Goal: Task Accomplishment & Management: Complete application form

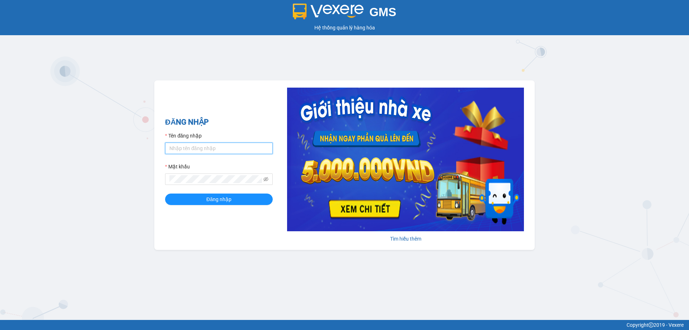
click at [242, 153] on input "Tên đăng nhập" at bounding box center [219, 147] width 108 height 11
type input "xuantriem.binhtam"
click at [239, 200] on button "Đăng nhập" at bounding box center [219, 198] width 108 height 11
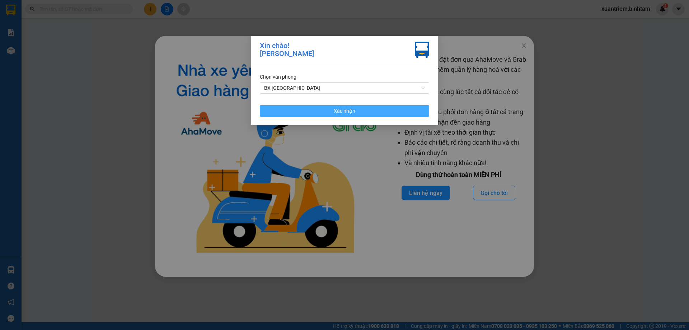
click at [324, 110] on button "Xác nhận" at bounding box center [344, 110] width 169 height 11
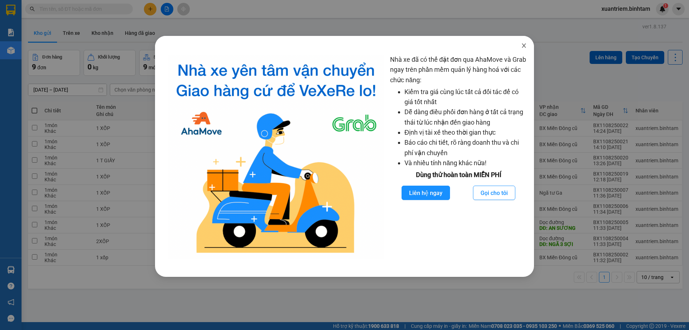
click at [521, 43] on icon "close" at bounding box center [524, 46] width 6 height 6
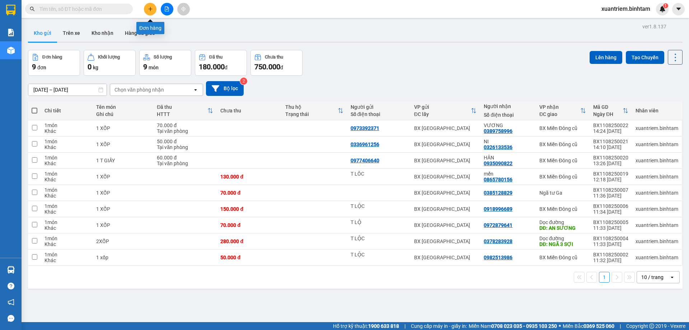
click at [152, 10] on icon "plus" at bounding box center [150, 8] width 5 height 5
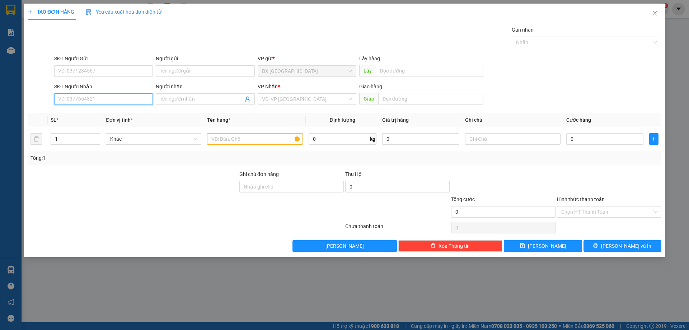
click at [103, 98] on input "SĐT Người Nhận" at bounding box center [103, 98] width 99 height 11
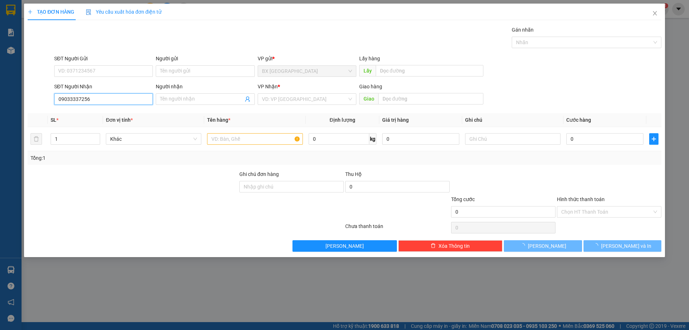
click at [97, 100] on input "09033337256" at bounding box center [103, 98] width 99 height 11
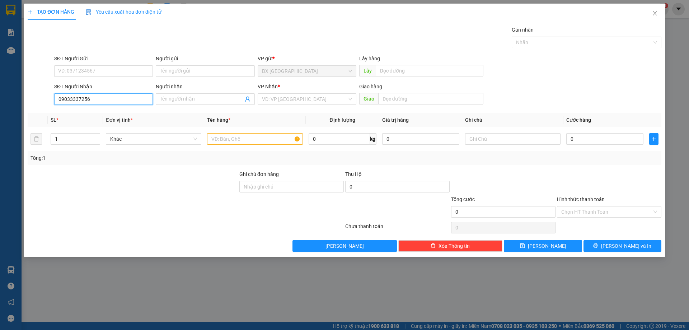
click at [74, 102] on input "09033337256" at bounding box center [103, 98] width 99 height 11
type input "0903337256"
click at [112, 93] on div "SĐT Người Nhận" at bounding box center [103, 88] width 99 height 11
click at [104, 116] on th "Đơn vị tính *" at bounding box center [153, 120] width 101 height 14
click at [106, 99] on input "0903337256" at bounding box center [103, 98] width 99 height 11
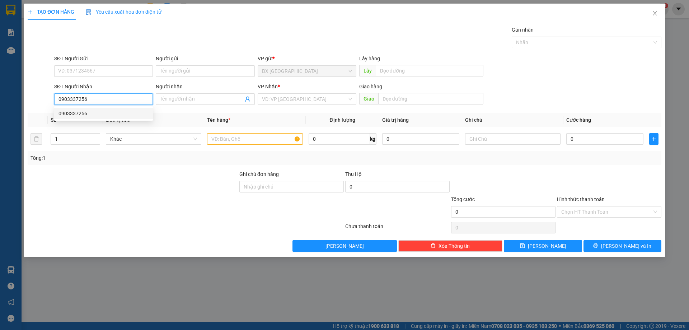
click at [85, 115] on div "0903337256" at bounding box center [103, 113] width 90 height 8
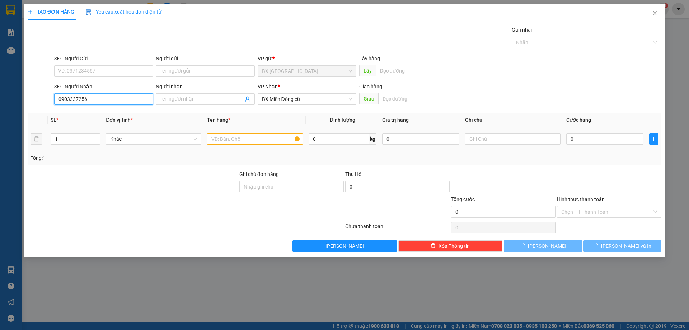
type input "140.000"
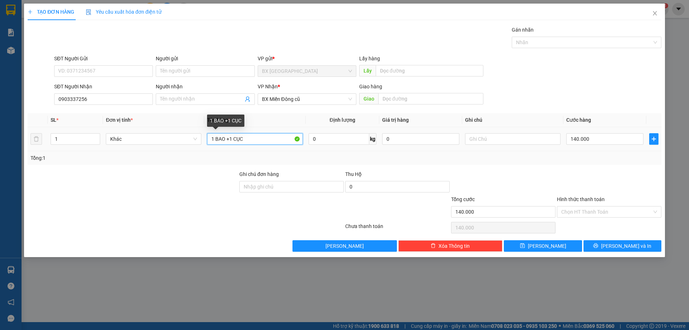
drag, startPoint x: 227, startPoint y: 138, endPoint x: 281, endPoint y: 145, distance: 54.3
click at [281, 145] on div "1 BAO +1 CỤC" at bounding box center [254, 139] width 95 height 14
type input "1 BAO"
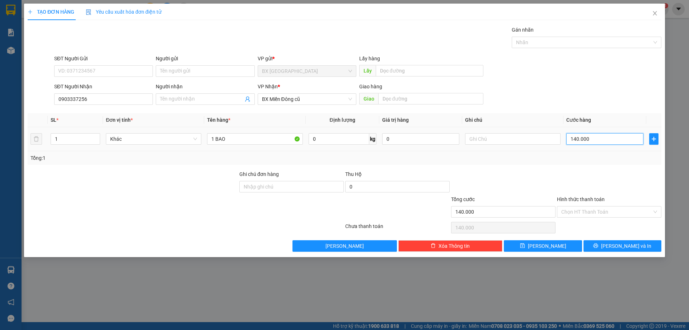
click at [604, 141] on input "140.000" at bounding box center [604, 138] width 77 height 11
type input "7"
type input "70"
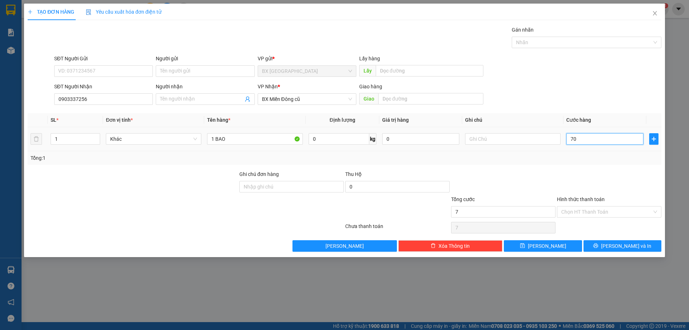
type input "70"
type input "700"
type input "7.000"
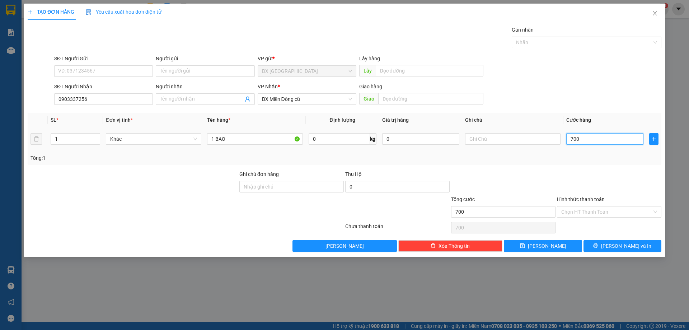
type input "7.000"
type input "70.000"
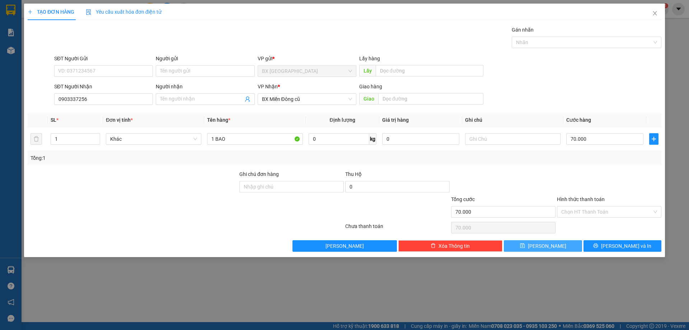
drag, startPoint x: 559, startPoint y: 248, endPoint x: 575, endPoint y: 274, distance: 30.7
click at [559, 248] on button "[PERSON_NAME]" at bounding box center [543, 245] width 78 height 11
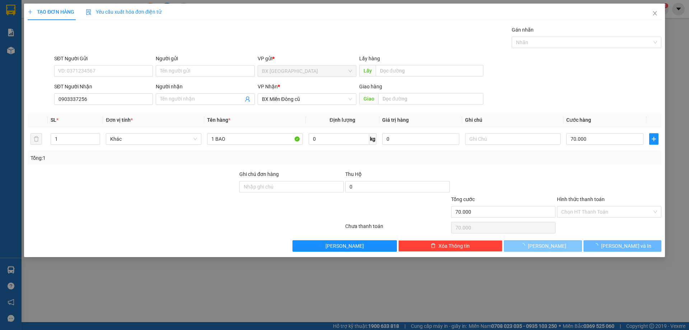
type input "0"
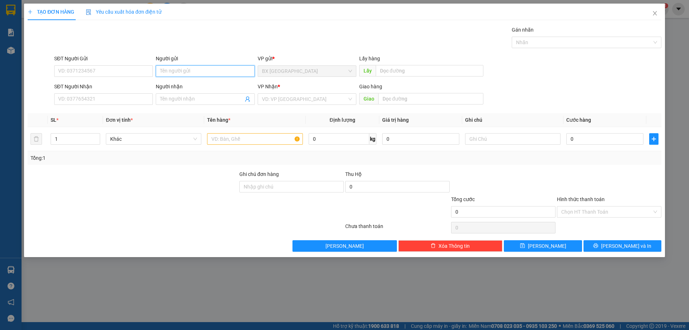
click at [207, 72] on input "Người gửi" at bounding box center [205, 70] width 99 height 11
type input "quý tk"
click at [81, 102] on input "SĐT Người Nhận" at bounding box center [103, 98] width 99 height 11
click at [139, 102] on input "0909278389" at bounding box center [103, 98] width 99 height 11
type input "0909278389"
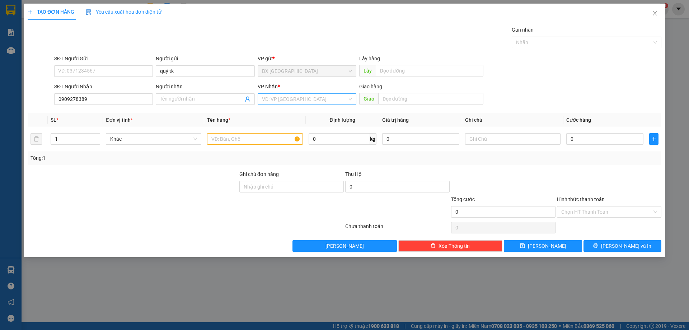
click at [292, 97] on input "search" at bounding box center [304, 99] width 85 height 11
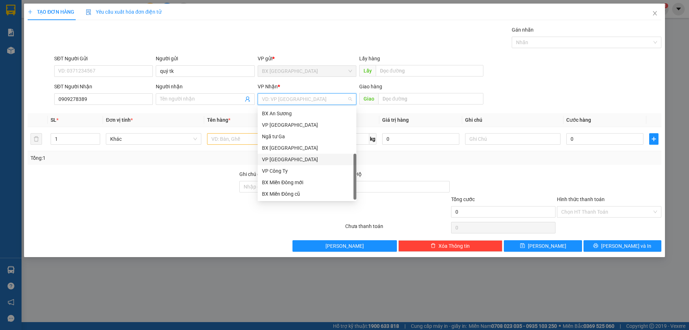
scroll to position [23, 0]
drag, startPoint x: 295, startPoint y: 183, endPoint x: 404, endPoint y: 111, distance: 130.6
click at [295, 182] on div "Dọc đường" at bounding box center [307, 182] width 90 height 8
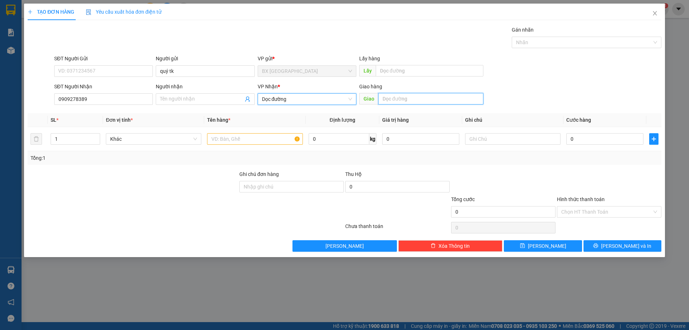
click at [440, 100] on input "text" at bounding box center [430, 98] width 105 height 11
type input "AN SƯƠNG"
click at [287, 137] on input "text" at bounding box center [254, 138] width 95 height 11
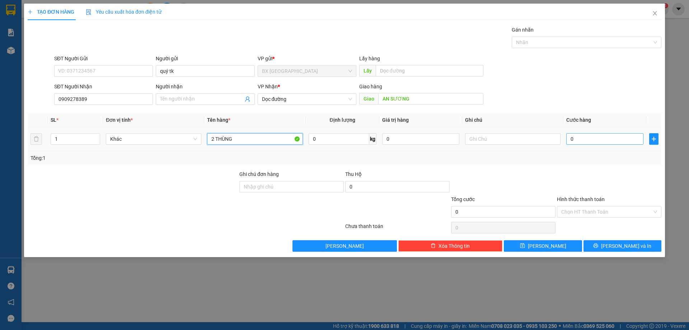
type input "2 THÙNG"
click at [605, 137] on input "0" at bounding box center [604, 138] width 77 height 11
type input "1"
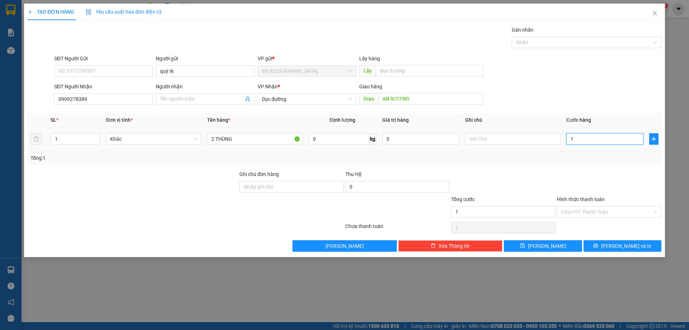
type input "15"
type input "150"
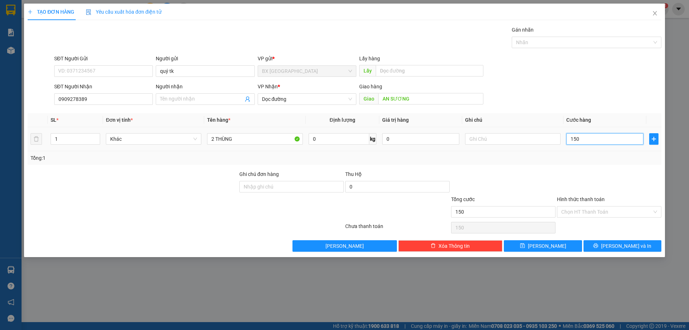
type input "1.500"
type input "15.000"
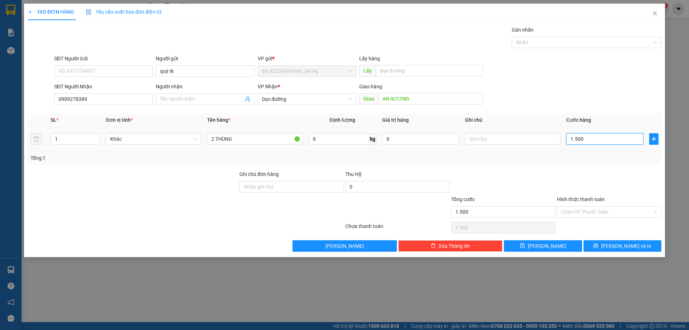
type input "15.000"
type input "150.000"
click at [563, 246] on button "[PERSON_NAME]" at bounding box center [543, 245] width 78 height 11
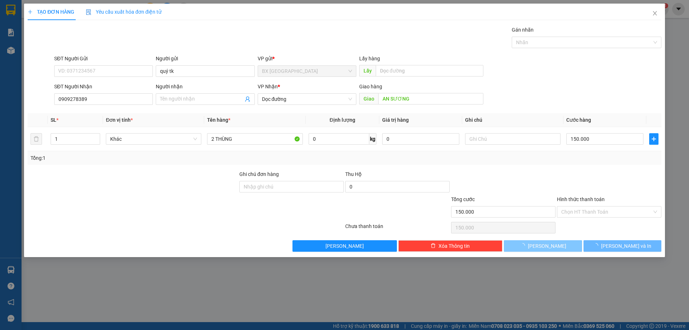
type input "0"
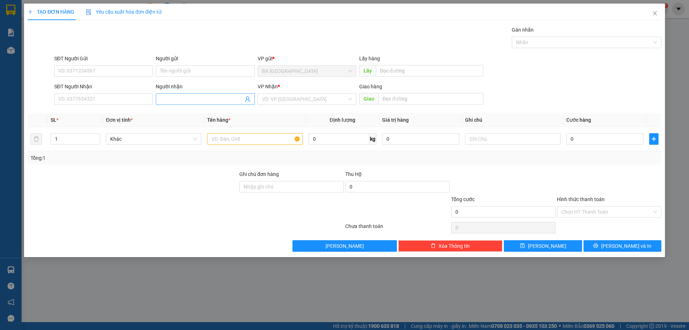
click at [222, 102] on input "Người nhận" at bounding box center [201, 99] width 83 height 8
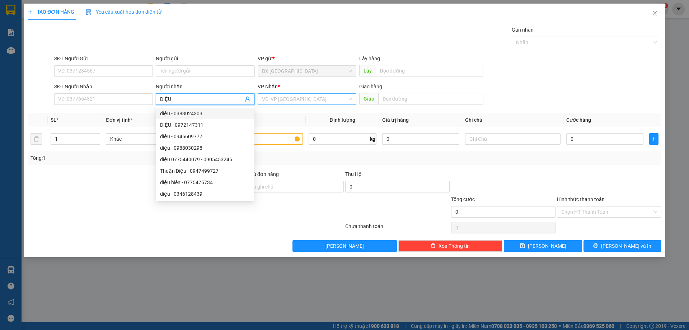
type input "DIỆU"
click at [286, 99] on input "search" at bounding box center [304, 99] width 85 height 11
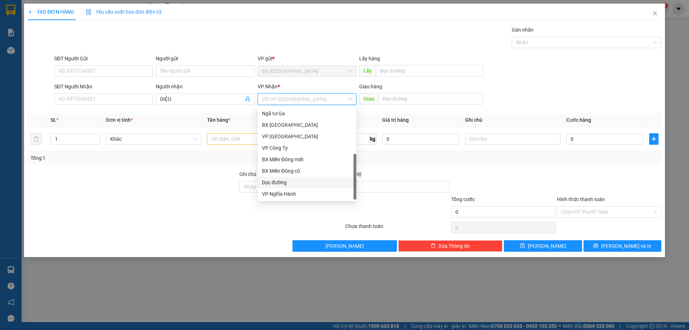
click at [301, 185] on div "Dọc đường" at bounding box center [307, 182] width 90 height 8
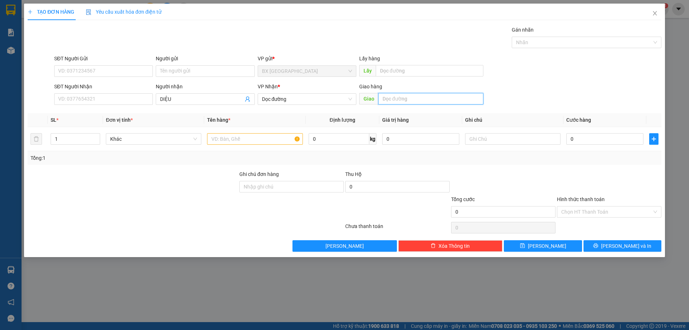
click at [391, 99] on input "text" at bounding box center [430, 98] width 105 height 11
type input "[PERSON_NAME]"
click at [247, 136] on input "text" at bounding box center [254, 138] width 95 height 11
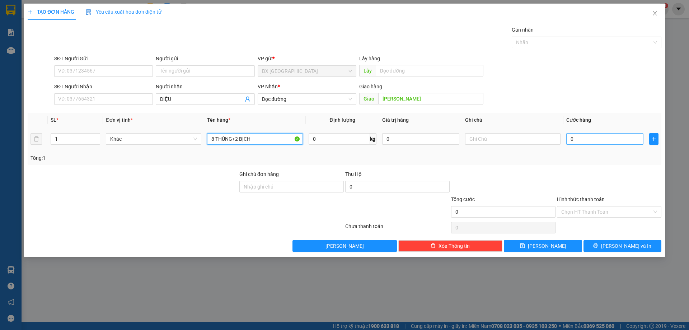
type input "8 THÙNG+2 BỊCH"
click at [584, 140] on input "0" at bounding box center [604, 138] width 77 height 11
type input "5"
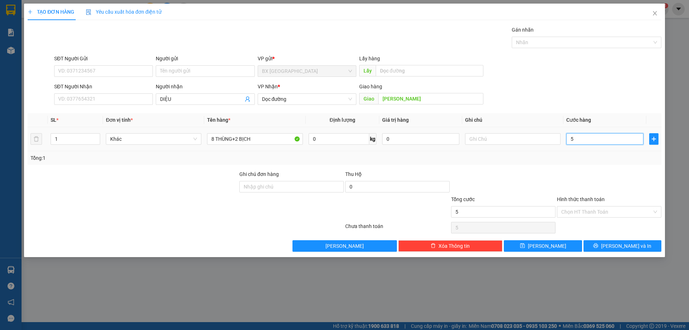
type input "59"
type input "590"
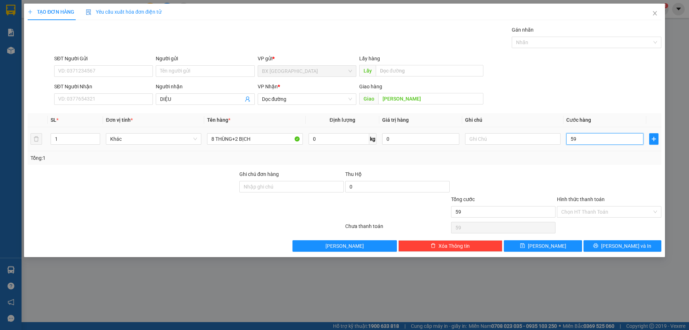
type input "590"
type input "5.900"
type input "59.000"
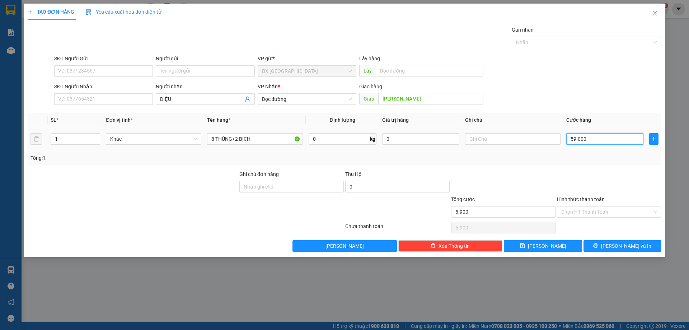
type input "59.000"
type input "590.000"
click at [611, 208] on input "Hình thức thanh toán" at bounding box center [606, 211] width 91 height 11
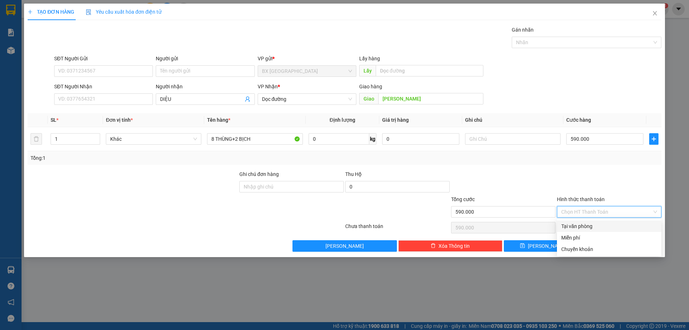
click at [592, 224] on div "Tại văn phòng" at bounding box center [609, 226] width 96 height 8
type input "0"
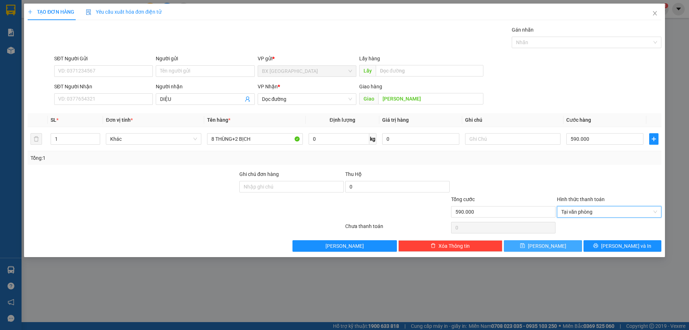
click at [551, 246] on span "[PERSON_NAME]" at bounding box center [547, 246] width 38 height 8
type input "0"
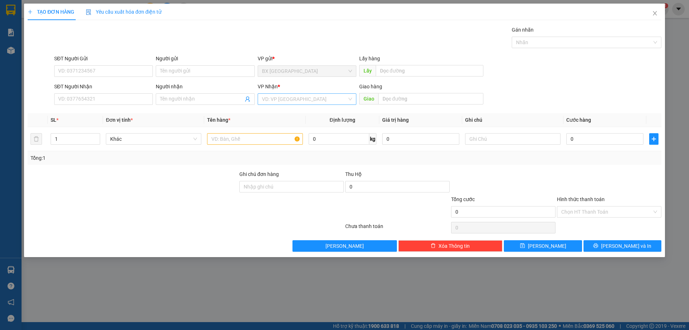
click at [329, 97] on input "search" at bounding box center [304, 99] width 85 height 11
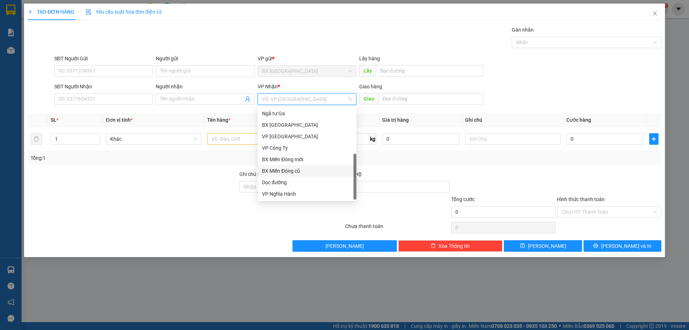
click at [295, 172] on div "BX Miền Đông cũ" at bounding box center [307, 171] width 90 height 8
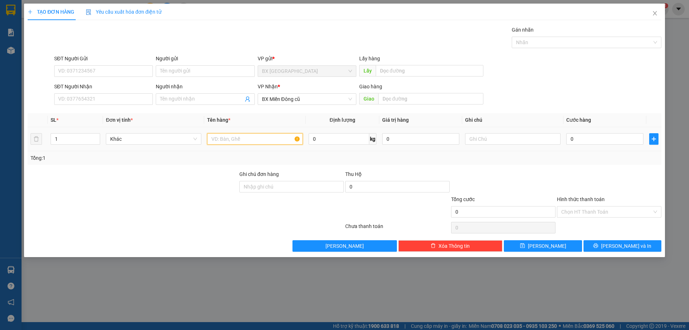
click at [265, 140] on input "text" at bounding box center [254, 138] width 95 height 11
type input "HOÀNG TK"
click at [603, 136] on input "0" at bounding box center [604, 138] width 77 height 11
type input "1"
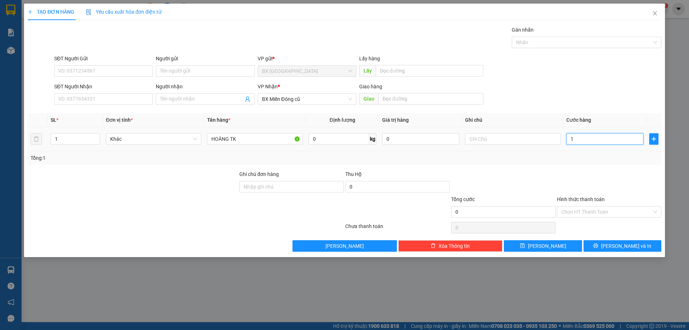
type input "1"
type input "11"
type input "110"
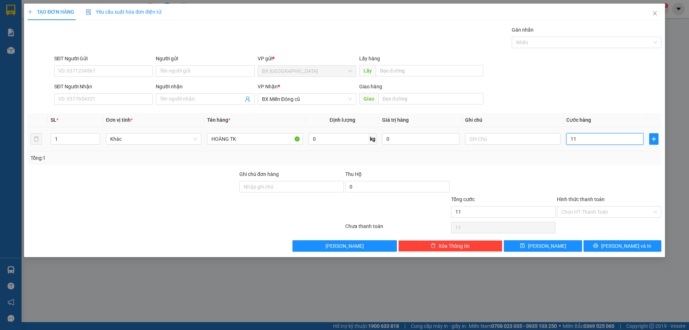
type input "110"
type input "1.100"
type input "11.000"
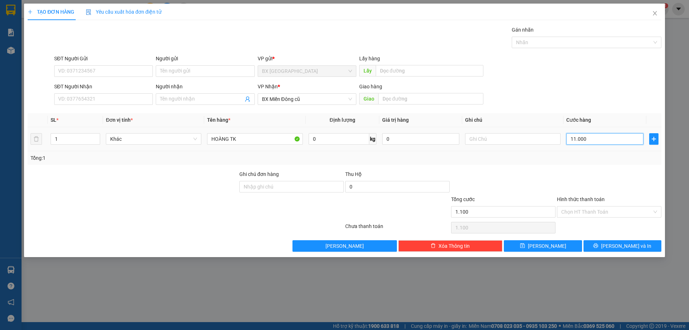
type input "11.000"
type input "110.000"
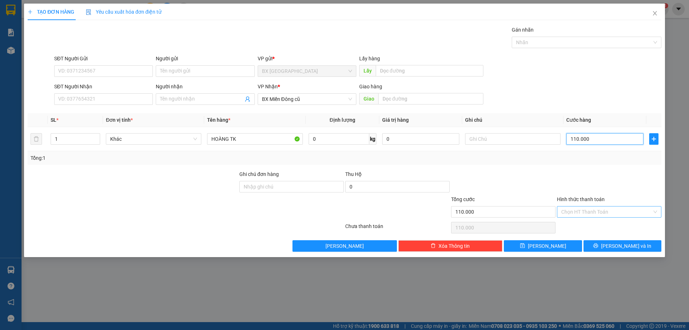
type input "110.000"
click at [624, 210] on input "Hình thức thanh toán" at bounding box center [606, 211] width 91 height 11
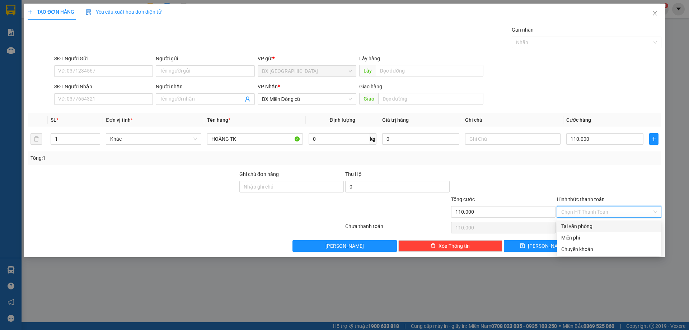
click at [589, 226] on div "Tại văn phòng" at bounding box center [609, 226] width 96 height 8
type input "0"
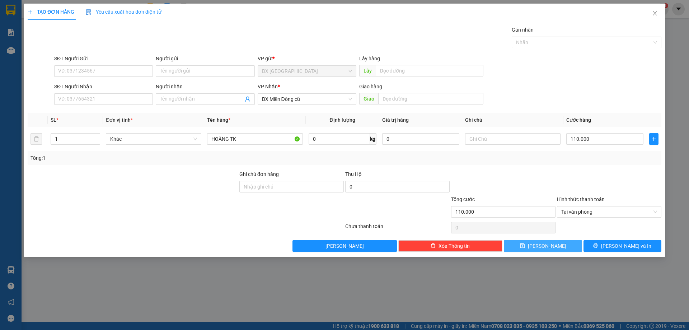
click at [551, 247] on button "[PERSON_NAME]" at bounding box center [543, 245] width 78 height 11
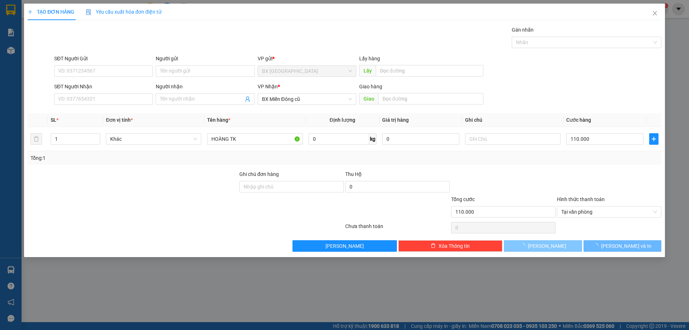
type input "0"
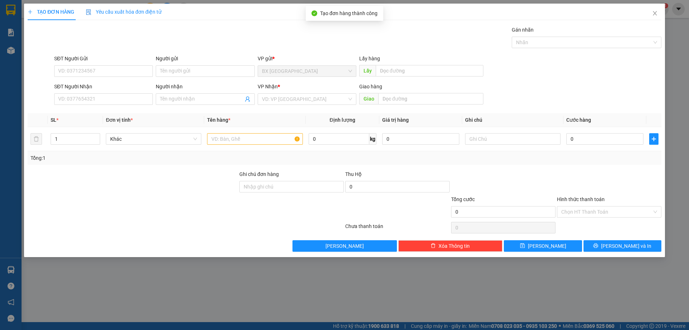
drag, startPoint x: 283, startPoint y: 99, endPoint x: 314, endPoint y: 114, distance: 34.7
click at [286, 99] on input "search" at bounding box center [304, 99] width 85 height 11
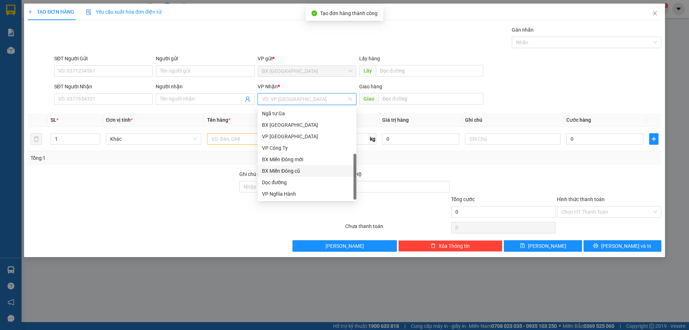
click at [299, 170] on div "BX Miền Đông cũ" at bounding box center [307, 171] width 90 height 8
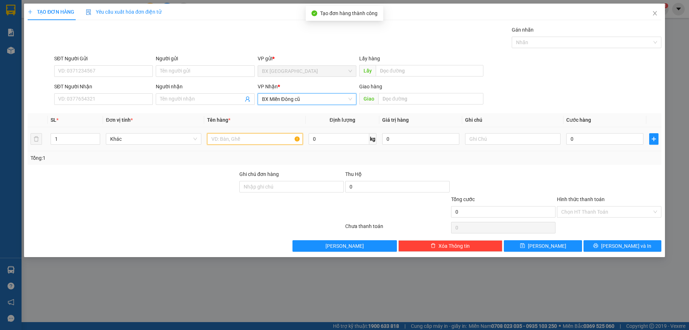
click at [234, 140] on input "text" at bounding box center [254, 138] width 95 height 11
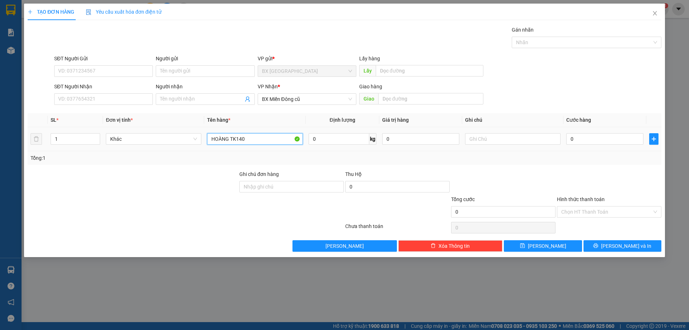
type input "HOÀNG TK140"
click at [627, 146] on td "0" at bounding box center [604, 139] width 83 height 24
click at [626, 143] on input "0" at bounding box center [604, 138] width 77 height 11
type input "1"
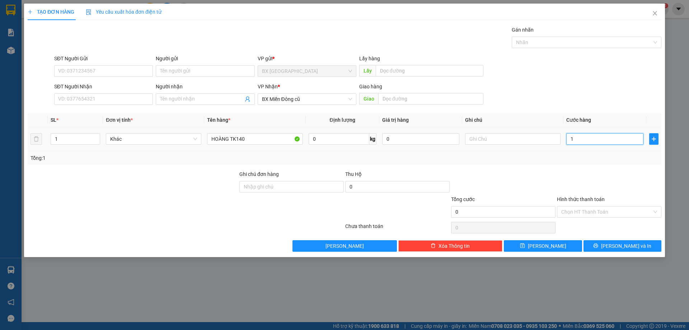
type input "1"
type input "14"
type input "140"
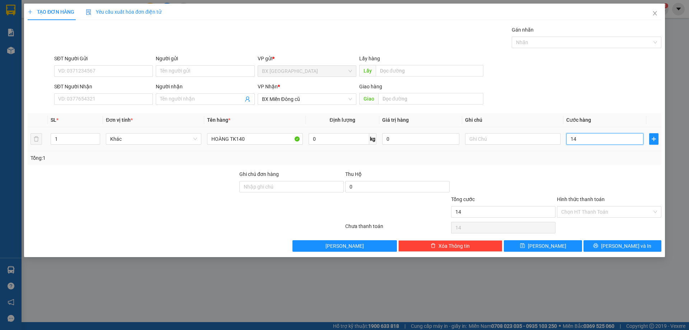
type input "140"
type input "1.400"
type input "14.000"
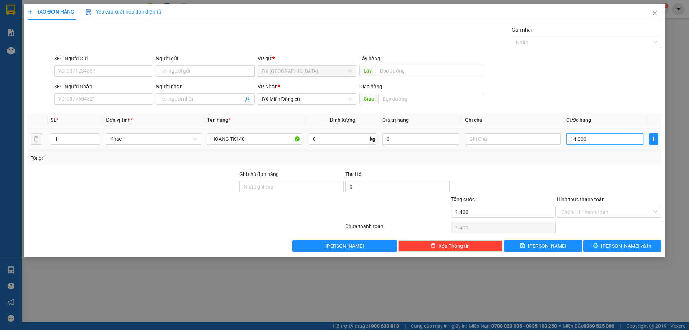
type input "14.000"
type input "140.000"
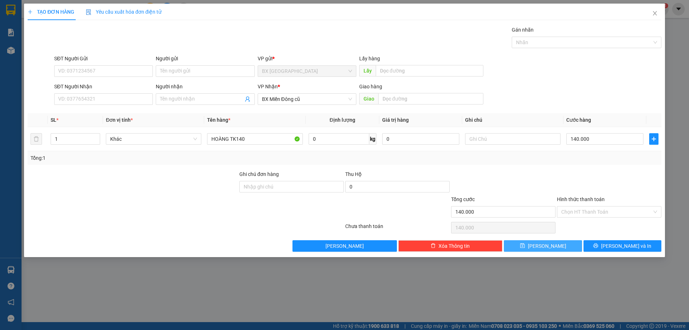
click at [571, 243] on button "[PERSON_NAME]" at bounding box center [543, 245] width 78 height 11
type input "0"
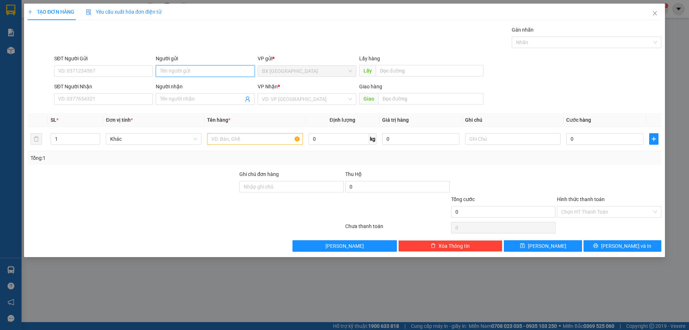
click at [206, 72] on input "Người gửi" at bounding box center [205, 70] width 99 height 11
type input "HOÀNG TK"
click at [134, 94] on input "SĐT Người Nhận" at bounding box center [103, 98] width 99 height 11
drag, startPoint x: 108, startPoint y: 100, endPoint x: 128, endPoint y: 110, distance: 23.1
click at [109, 100] on input "0773327799" at bounding box center [103, 98] width 99 height 11
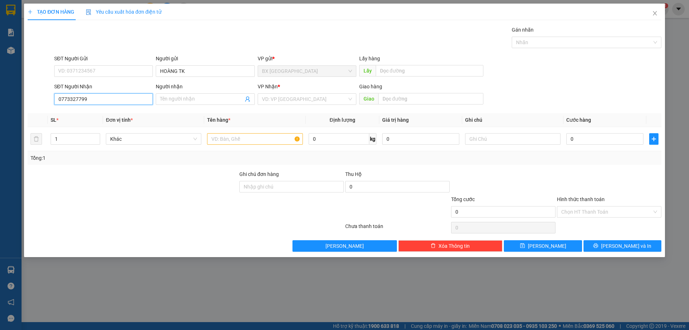
type input "0773327799"
click at [131, 101] on input "0773327799" at bounding box center [103, 98] width 99 height 11
click at [286, 100] on input "search" at bounding box center [304, 99] width 85 height 11
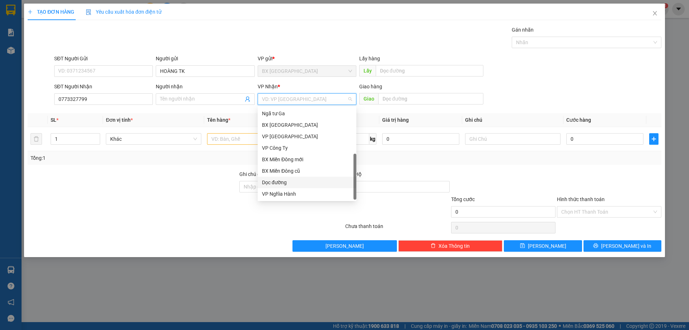
click at [299, 184] on div "Dọc đường" at bounding box center [307, 182] width 90 height 8
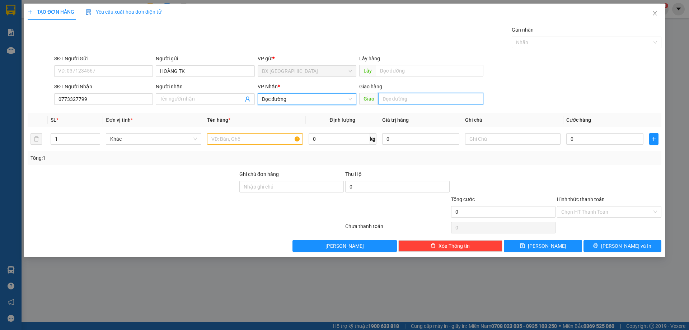
click at [404, 103] on input "text" at bounding box center [430, 98] width 105 height 11
type input "KHÁNH HÒA"
click at [260, 137] on input "text" at bounding box center [254, 138] width 95 height 11
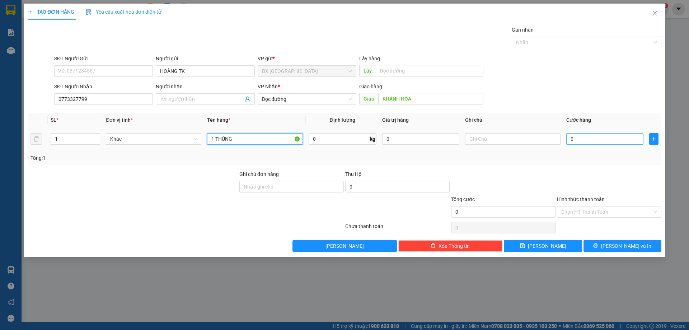
type input "1 THÙNG"
click at [588, 142] on input "0" at bounding box center [604, 138] width 77 height 11
type input "1"
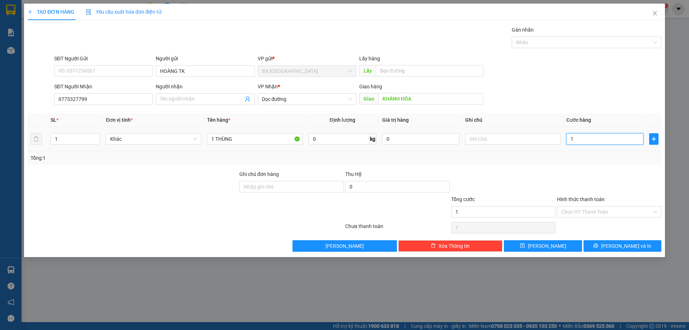
type input "10"
type input "100"
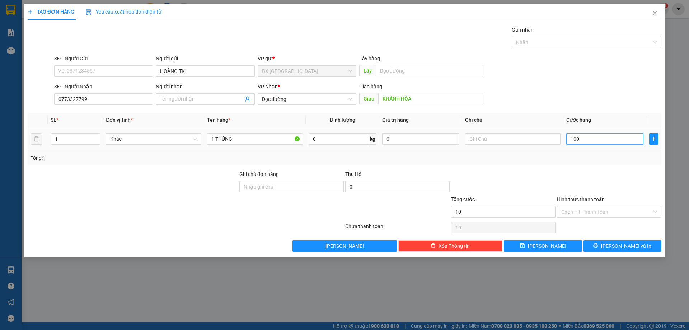
type input "100"
type input "1.000"
type input "10.000"
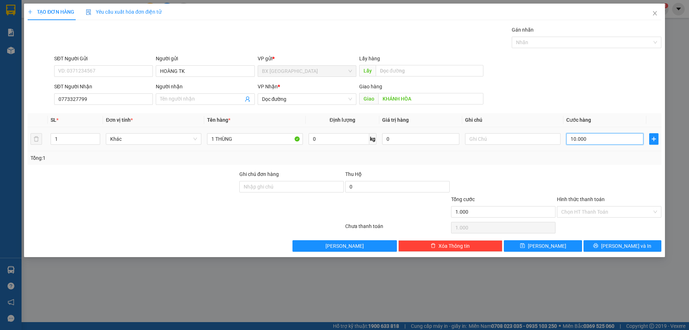
type input "10.000"
type input "100.000"
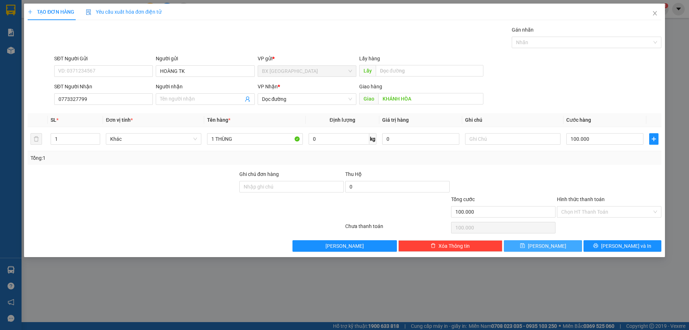
click at [566, 246] on button "[PERSON_NAME]" at bounding box center [543, 245] width 78 height 11
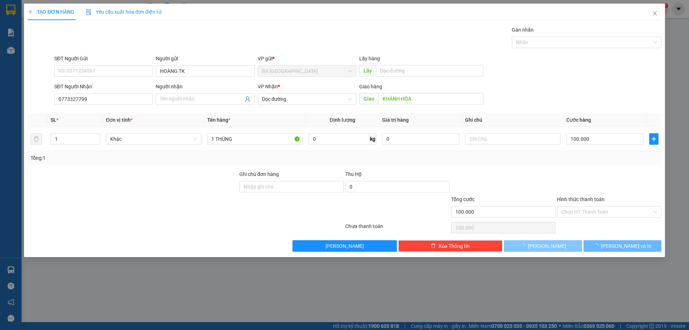
type input "0"
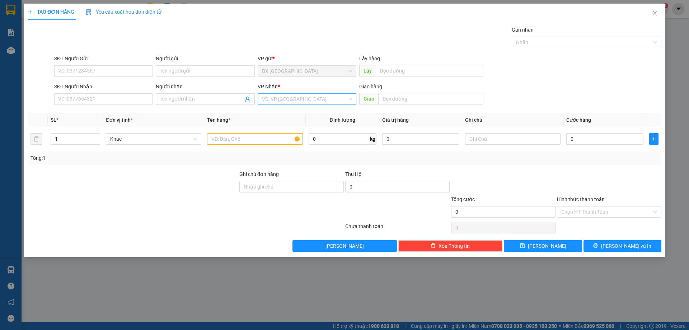
click at [300, 99] on input "search" at bounding box center [304, 99] width 85 height 11
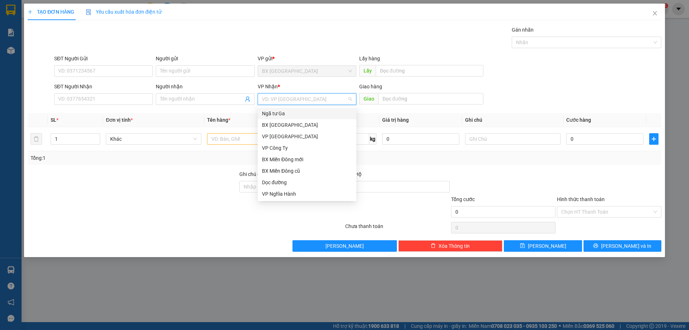
click at [287, 113] on div "Ngã tư Ga" at bounding box center [307, 113] width 90 height 8
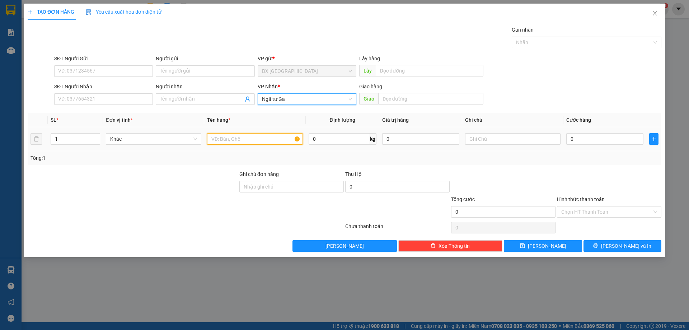
click at [248, 143] on input "text" at bounding box center [254, 138] width 95 height 11
type input "J"
type input "HOÀNG TK"
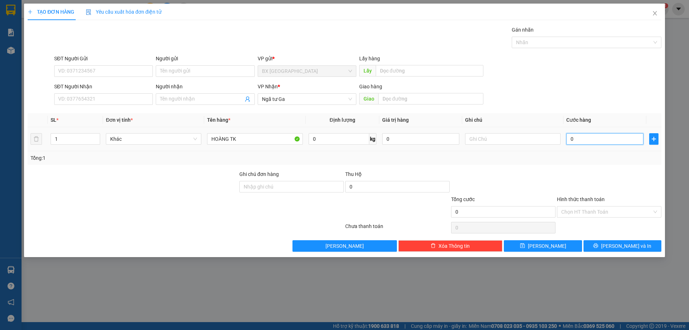
click at [576, 136] on input "0" at bounding box center [604, 138] width 77 height 11
type input "9"
type input "90"
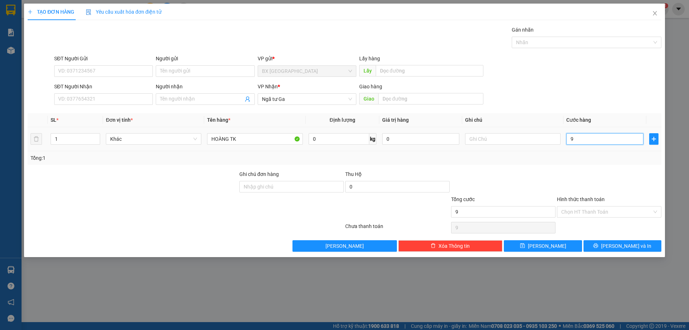
type input "90"
type input "900"
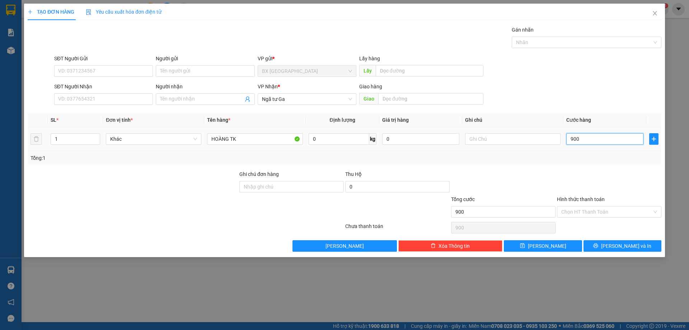
type input "9.000"
type input "90.000"
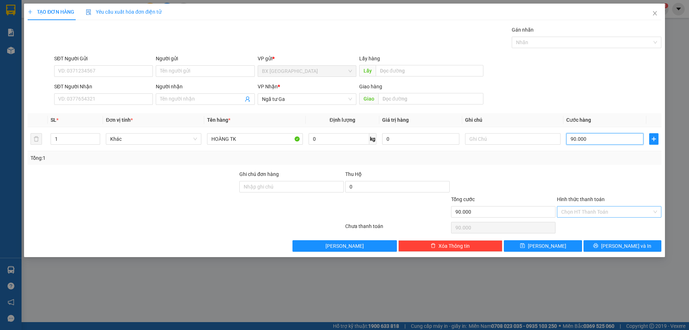
type input "90.000"
click at [619, 207] on input "Hình thức thanh toán" at bounding box center [606, 211] width 91 height 11
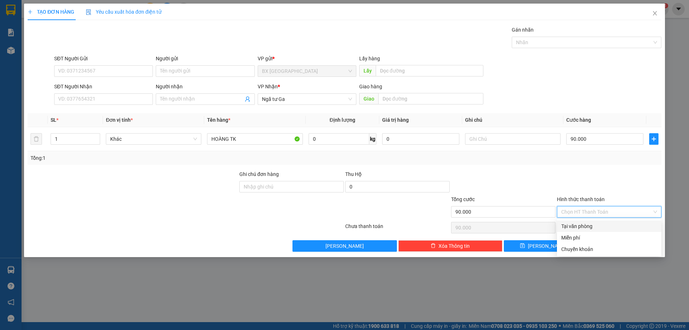
click at [594, 228] on div "Tại văn phòng" at bounding box center [609, 226] width 96 height 8
type input "0"
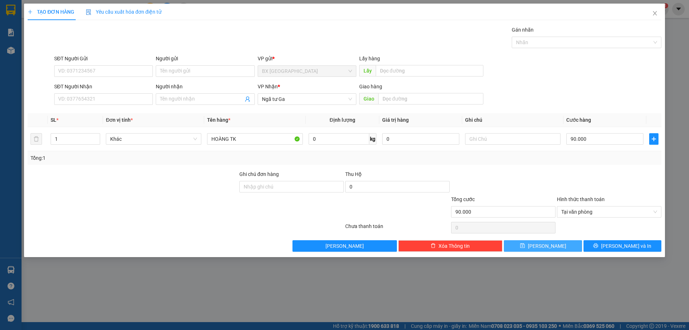
click at [559, 248] on button "[PERSON_NAME]" at bounding box center [543, 245] width 78 height 11
type input "0"
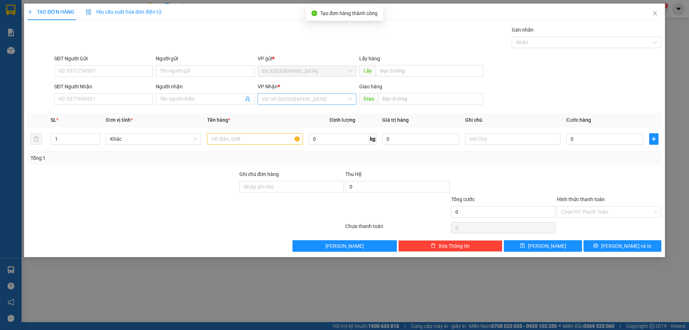
click at [303, 98] on input "search" at bounding box center [304, 99] width 85 height 11
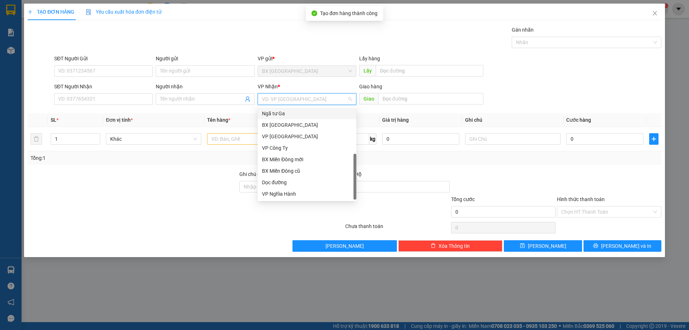
click at [301, 116] on div "Ngã tư Ga" at bounding box center [307, 113] width 90 height 8
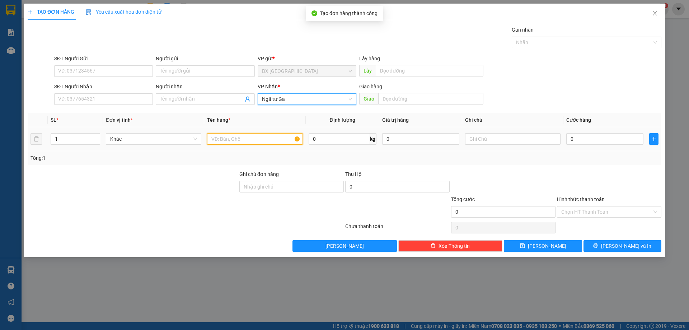
click at [253, 137] on input "text" at bounding box center [254, 138] width 95 height 11
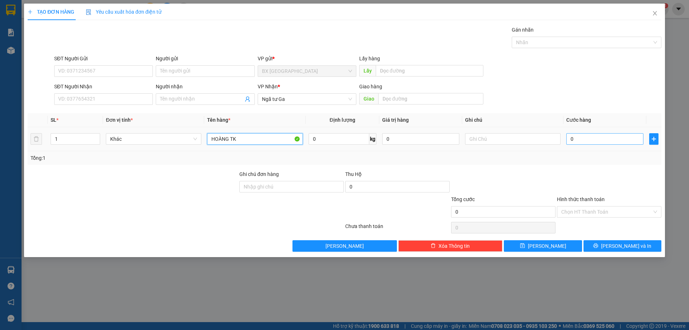
type input "HOÀNG TK"
click at [604, 139] on input "0" at bounding box center [604, 138] width 77 height 11
type input "3"
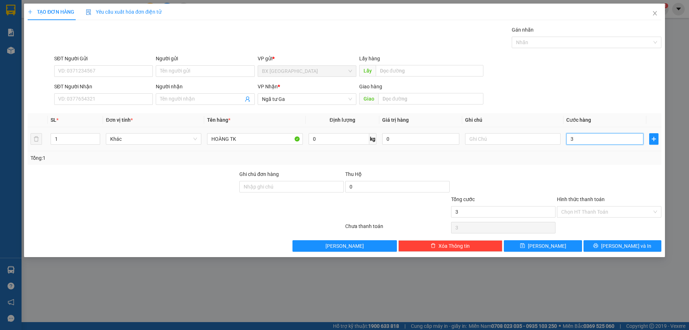
type input "36"
type input "360"
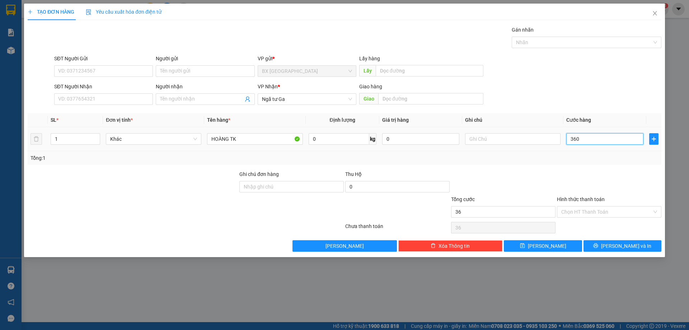
type input "360"
type input "3.600"
type input "36.000"
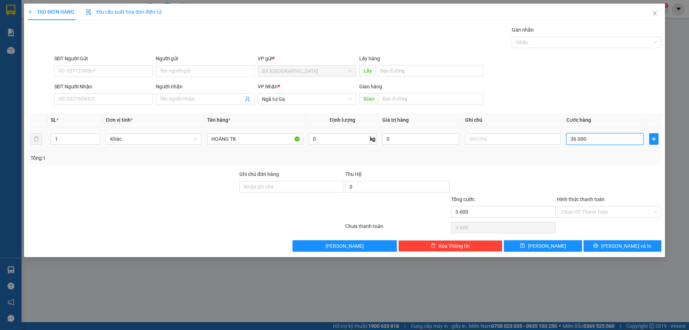
type input "36.000"
type input "360.000"
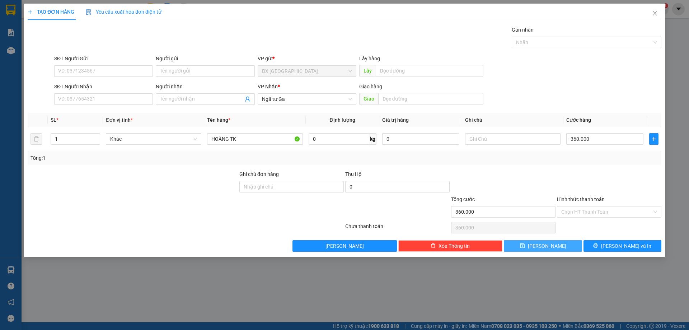
click at [555, 248] on button "[PERSON_NAME]" at bounding box center [543, 245] width 78 height 11
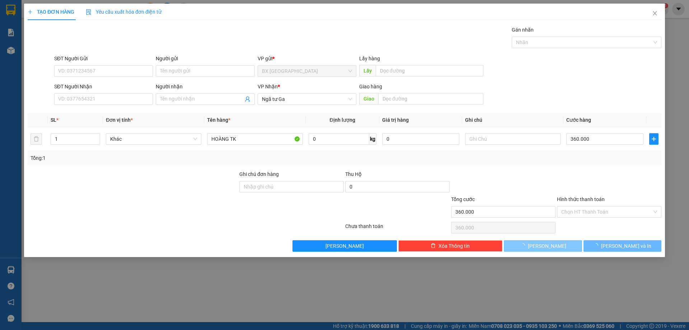
type input "0"
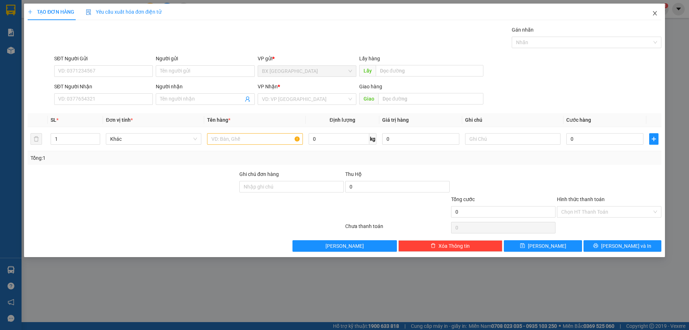
click at [656, 14] on icon "close" at bounding box center [655, 13] width 6 height 6
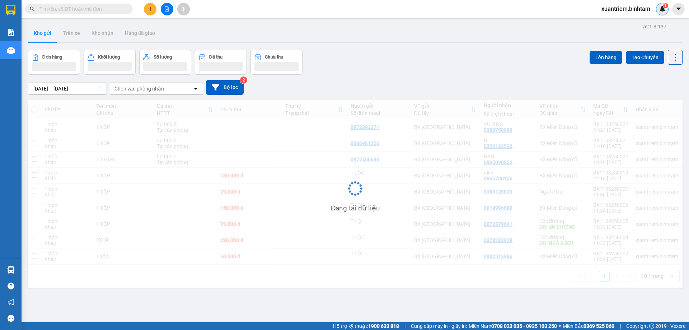
click at [657, 12] on div "1" at bounding box center [662, 9] width 13 height 13
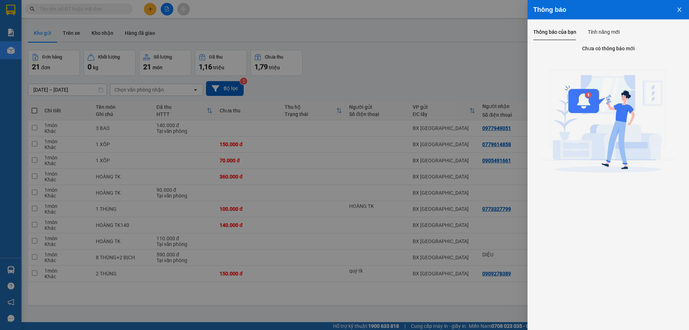
click at [680, 9] on icon "close" at bounding box center [679, 10] width 4 height 4
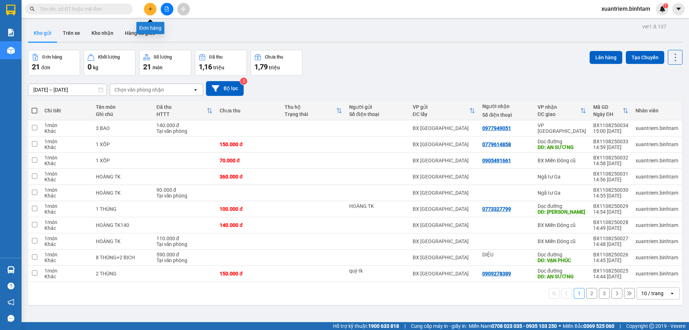
click at [151, 9] on icon "plus" at bounding box center [150, 8] width 5 height 5
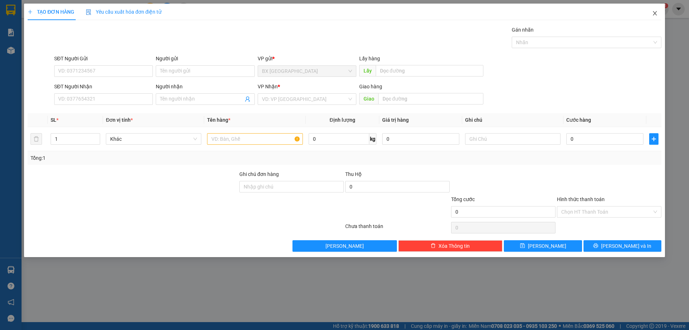
click at [657, 10] on span "Close" at bounding box center [655, 14] width 20 height 20
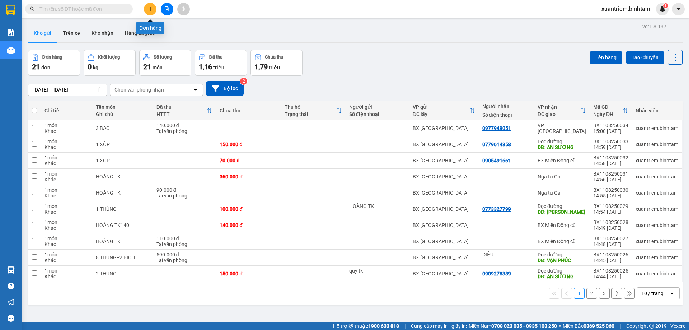
click at [153, 7] on button at bounding box center [150, 9] width 13 height 13
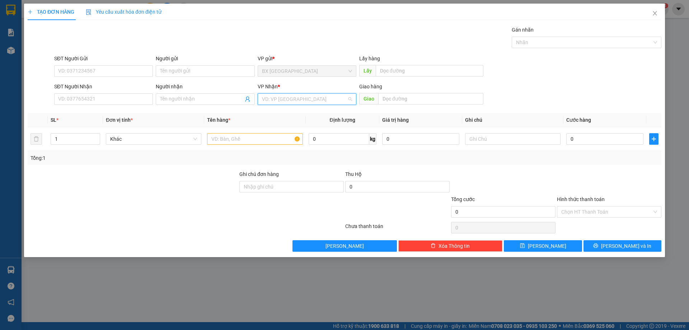
click at [293, 98] on input "search" at bounding box center [304, 99] width 85 height 11
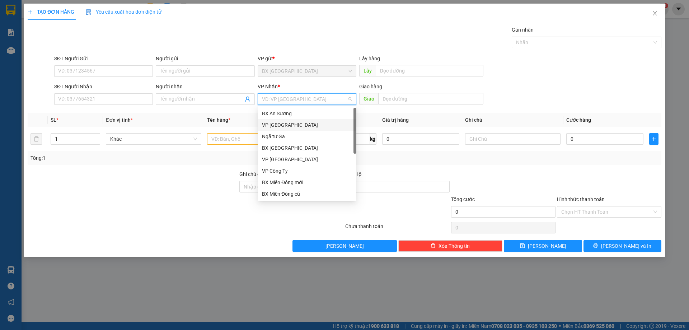
click at [294, 125] on div "VP [GEOGRAPHIC_DATA]" at bounding box center [307, 125] width 90 height 8
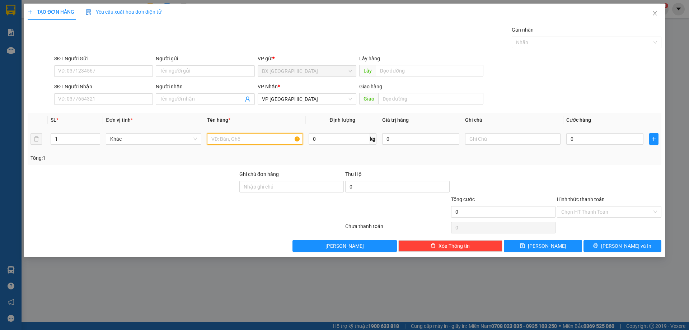
click at [271, 133] on input "text" at bounding box center [254, 138] width 95 height 11
type input "HOÀNG TK"
click at [592, 133] on div "0" at bounding box center [604, 139] width 77 height 14
click at [595, 133] on input "0" at bounding box center [604, 138] width 77 height 11
type input "2"
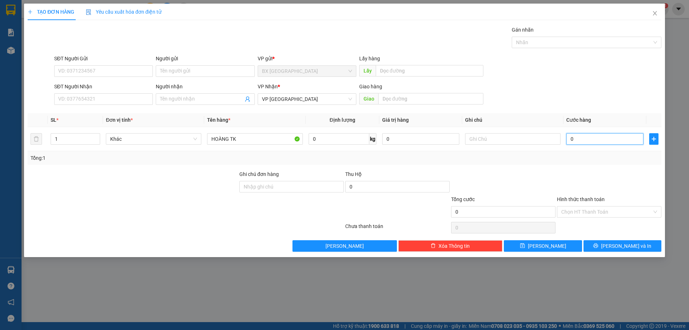
type input "2"
type input "26"
click at [622, 211] on input "Hình thức thanh toán" at bounding box center [606, 211] width 91 height 11
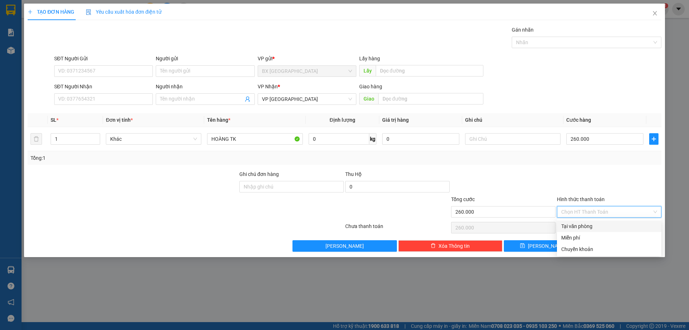
click at [592, 225] on div "Tại văn phòng" at bounding box center [609, 226] width 96 height 8
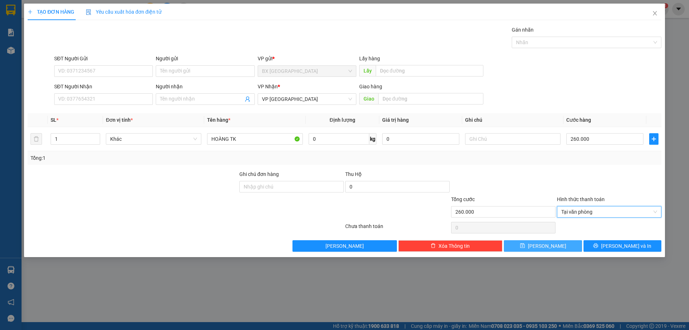
click at [549, 245] on span "[PERSON_NAME]" at bounding box center [547, 246] width 38 height 8
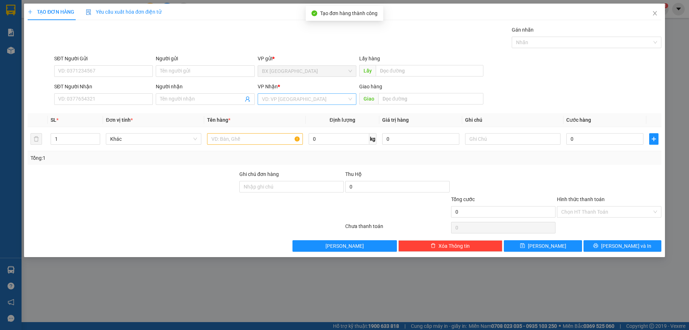
click at [310, 100] on input "search" at bounding box center [304, 99] width 85 height 11
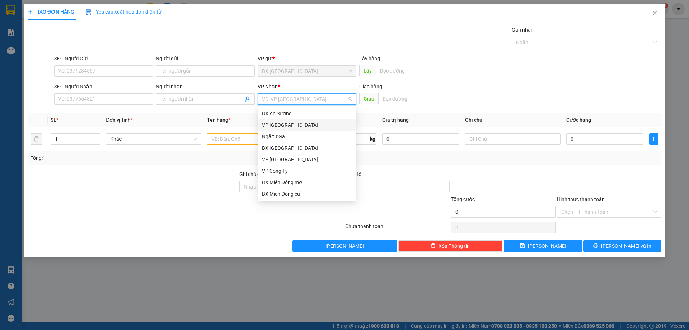
click at [289, 126] on div "VP [GEOGRAPHIC_DATA]" at bounding box center [307, 125] width 90 height 8
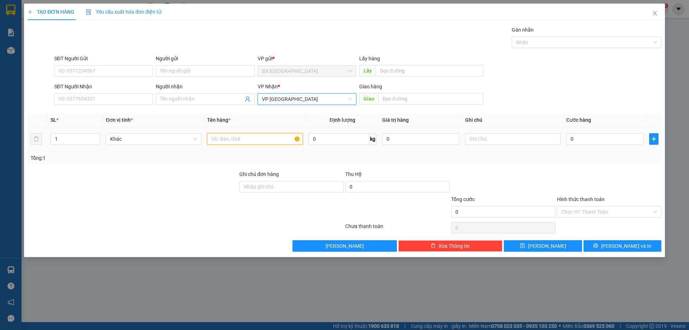
drag, startPoint x: 256, startPoint y: 139, endPoint x: 283, endPoint y: 135, distance: 28.0
click at [255, 138] on input "text" at bounding box center [254, 138] width 95 height 11
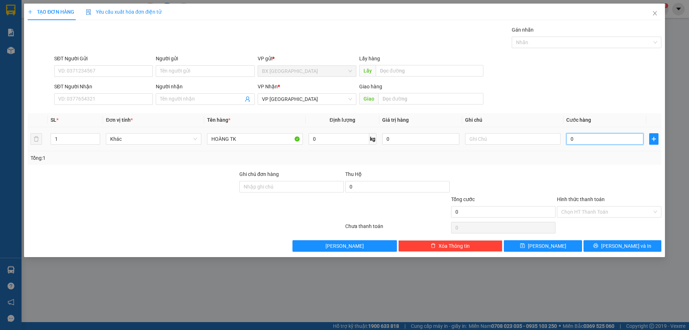
click at [588, 139] on input "0" at bounding box center [604, 138] width 77 height 11
click at [567, 241] on button "[PERSON_NAME]" at bounding box center [543, 245] width 78 height 11
click at [655, 13] on icon "close" at bounding box center [655, 13] width 6 height 6
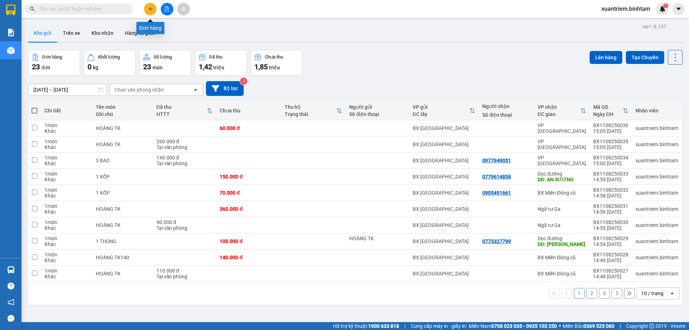
click at [149, 10] on icon "plus" at bounding box center [150, 8] width 5 height 5
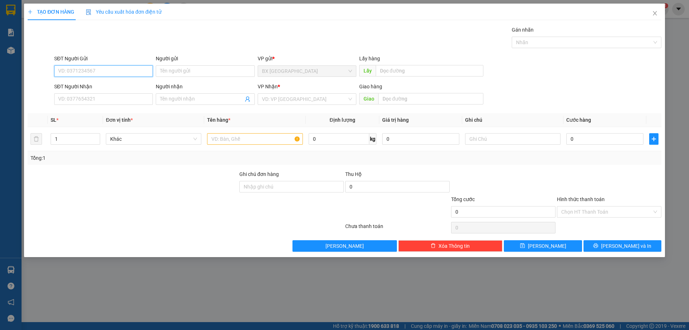
click at [88, 71] on input "SĐT Người Gửi" at bounding box center [103, 70] width 99 height 11
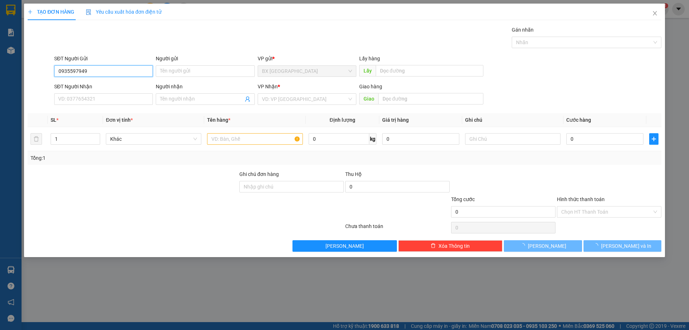
click at [91, 71] on input "0935597949" at bounding box center [103, 70] width 99 height 11
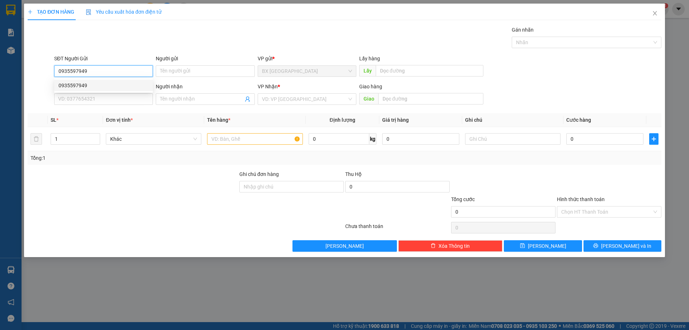
click at [99, 85] on div "0935597949" at bounding box center [103, 85] width 90 height 8
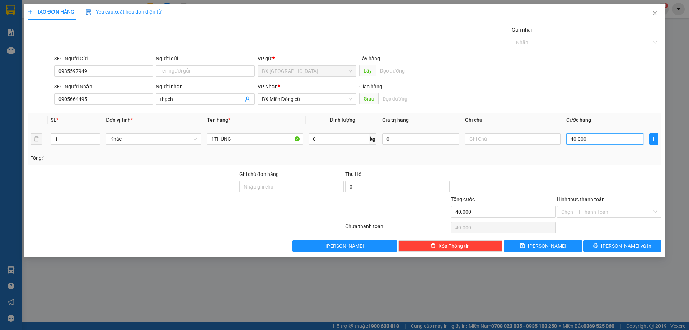
click at [590, 138] on input "40.000" at bounding box center [604, 138] width 77 height 11
click at [603, 214] on input "Hình thức thanh toán" at bounding box center [606, 211] width 91 height 11
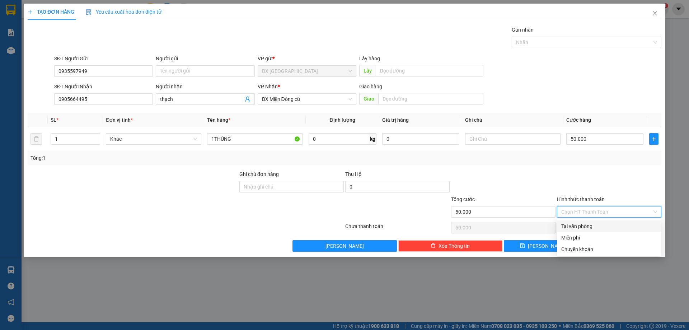
click at [587, 226] on div "Tại văn phòng" at bounding box center [609, 226] width 96 height 8
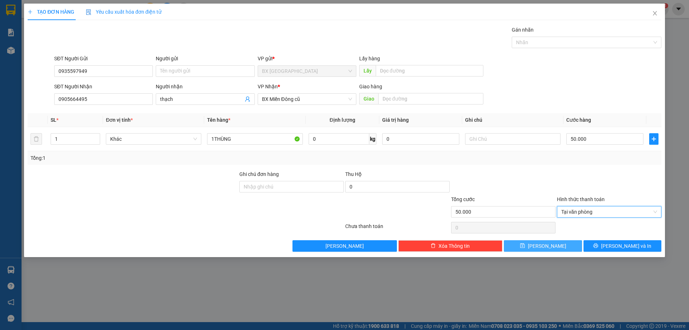
click at [547, 249] on span "[PERSON_NAME]" at bounding box center [547, 246] width 38 height 8
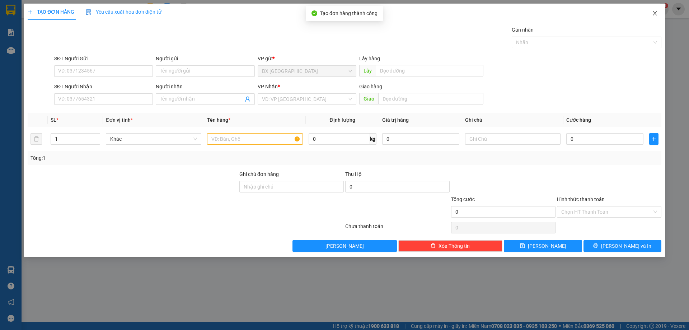
click at [655, 13] on icon "close" at bounding box center [655, 13] width 4 height 4
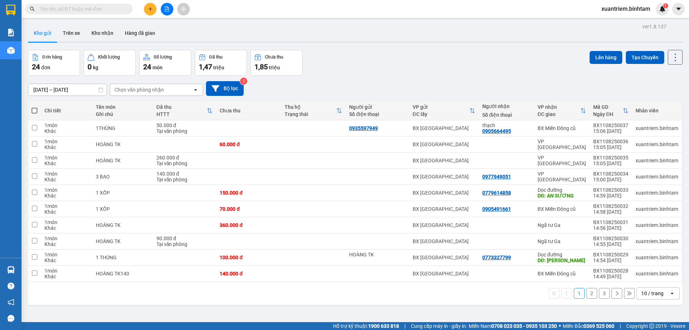
click at [151, 9] on icon "plus" at bounding box center [150, 9] width 4 height 0
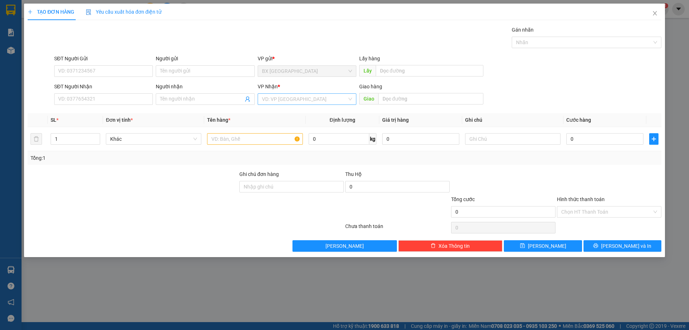
click at [311, 101] on input "search" at bounding box center [304, 99] width 85 height 11
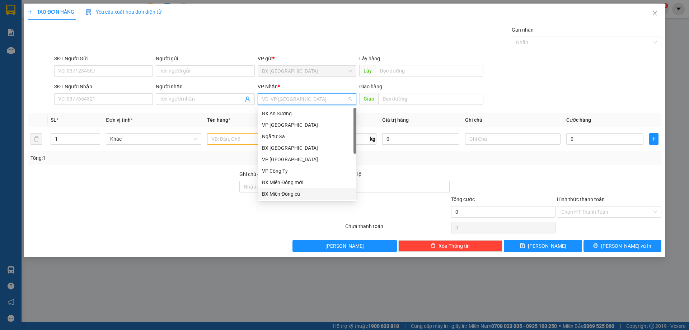
click at [306, 193] on div "BX Miền Đông cũ" at bounding box center [307, 194] width 90 height 8
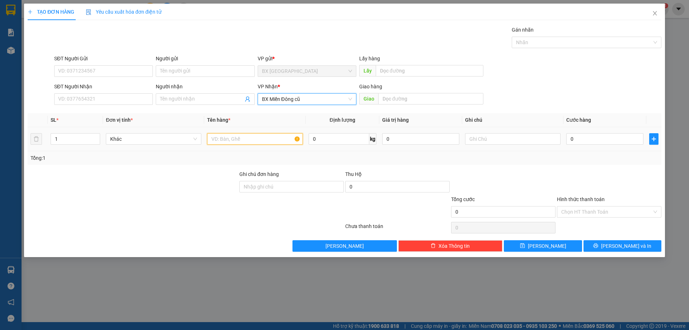
click at [267, 137] on input "text" at bounding box center [254, 138] width 95 height 11
click at [581, 134] on input "0" at bounding box center [604, 138] width 77 height 11
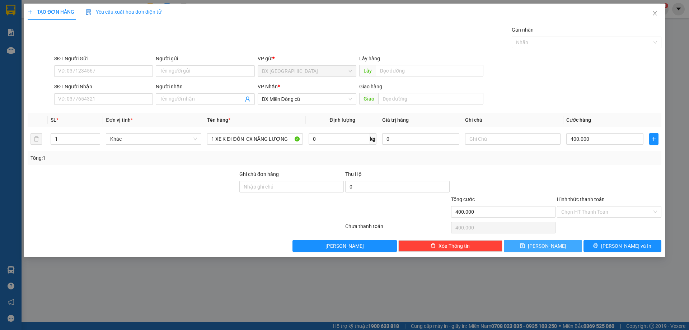
click at [542, 242] on button "[PERSON_NAME]" at bounding box center [543, 245] width 78 height 11
click at [652, 10] on span "Close" at bounding box center [655, 14] width 20 height 20
click at [654, 16] on div "Kết quả tìm kiếm ( 0 ) Bộ lọc No Data xuantriem.binhtam 1" at bounding box center [344, 9] width 689 height 18
click at [653, 12] on span "xuantriem.binhtam" at bounding box center [626, 8] width 60 height 9
click at [655, 11] on span "xuantriem.binhtam" at bounding box center [626, 8] width 60 height 9
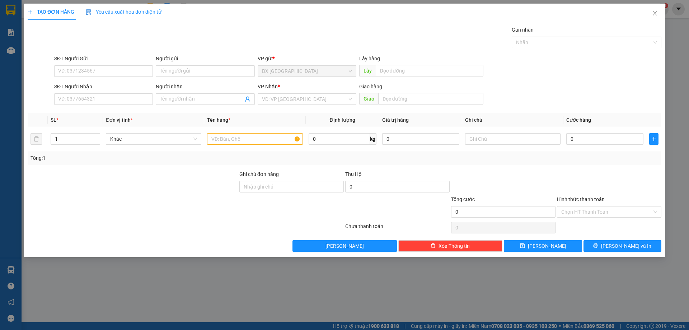
click at [655, 11] on span "xuantriem.binhtam" at bounding box center [626, 8] width 60 height 9
click at [655, 12] on span "xuantriem.binhtam" at bounding box center [626, 8] width 60 height 9
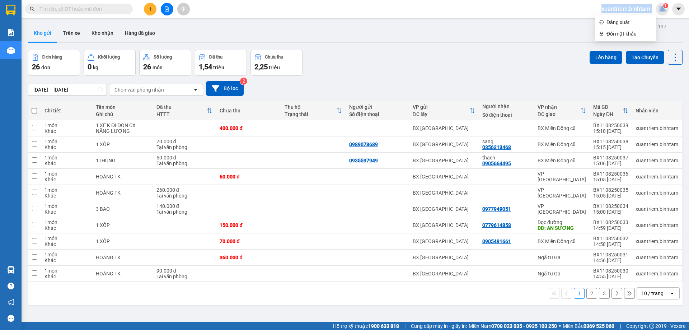
click at [150, 9] on icon "plus" at bounding box center [150, 8] width 5 height 5
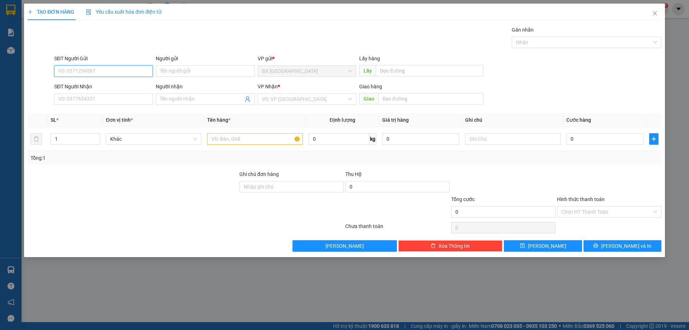
click at [103, 70] on input "SĐT Người Gửi" at bounding box center [103, 70] width 99 height 11
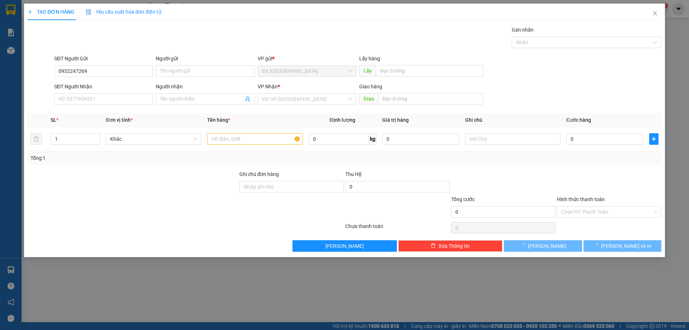
click at [108, 49] on div "Gán nhãn Nhãn" at bounding box center [358, 38] width 610 height 25
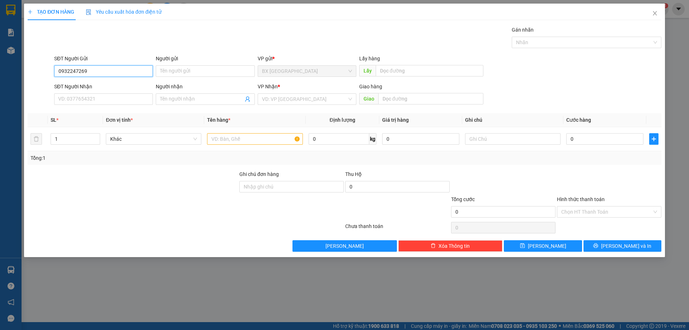
click at [103, 70] on input "0932247269" at bounding box center [103, 70] width 99 height 11
click at [102, 85] on div "0932247269" at bounding box center [103, 85] width 90 height 8
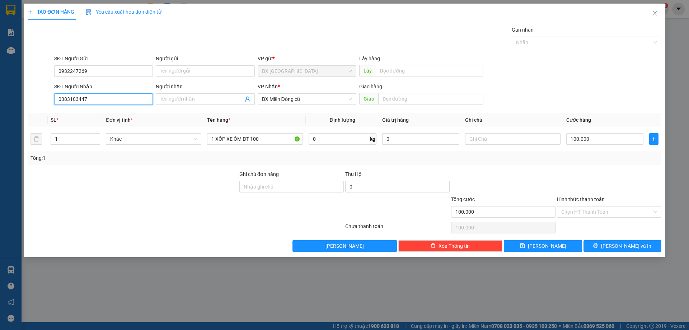
click at [97, 101] on input "0383103447" at bounding box center [103, 98] width 99 height 11
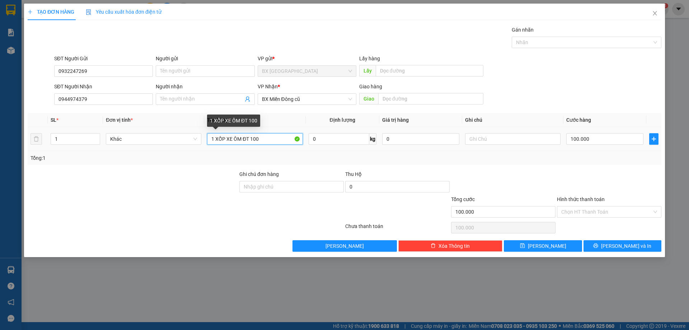
drag, startPoint x: 264, startPoint y: 140, endPoint x: 245, endPoint y: 142, distance: 19.1
click at [245, 142] on input "1 XỐP XE ÔM ĐT 100" at bounding box center [254, 138] width 95 height 11
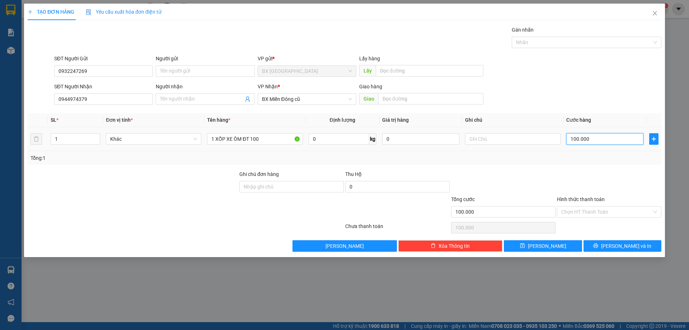
click at [591, 141] on input "100.000" at bounding box center [604, 138] width 77 height 11
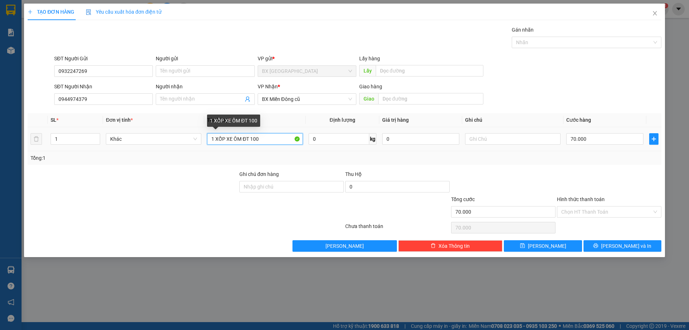
click at [261, 140] on input "1 XỐP XE ÔM ĐT 100" at bounding box center [254, 138] width 95 height 11
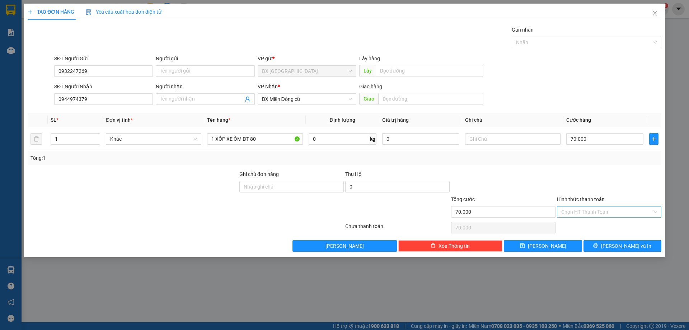
click at [624, 212] on input "Hình thức thanh toán" at bounding box center [606, 211] width 91 height 11
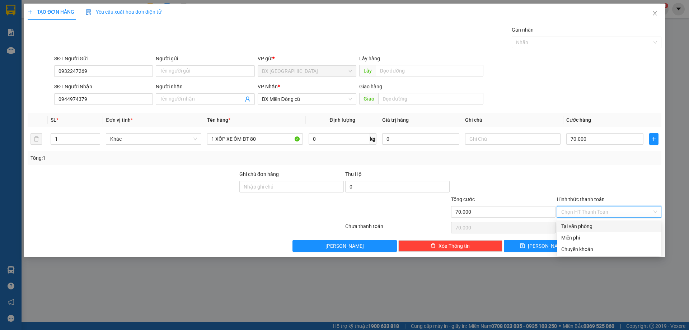
click at [601, 229] on div "Tại văn phòng" at bounding box center [609, 226] width 96 height 8
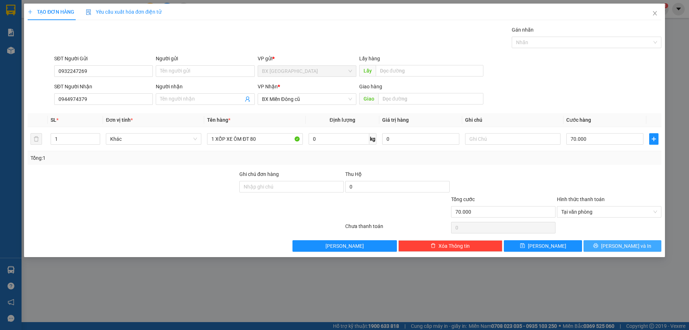
click at [617, 244] on span "[PERSON_NAME] và In" at bounding box center [626, 246] width 50 height 8
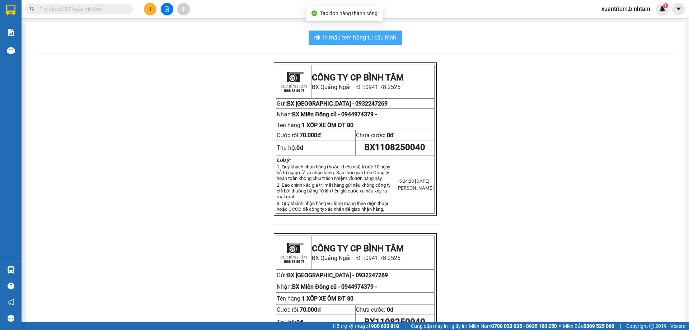
click at [337, 40] on span "In mẫu tem hàng tự cấu hình" at bounding box center [359, 37] width 73 height 9
